Goal: Task Accomplishment & Management: Use online tool/utility

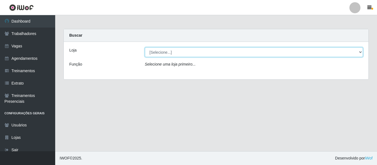
click at [166, 53] on select "[Selecione...] Glace Real Confeitaria" at bounding box center [254, 52] width 218 height 10
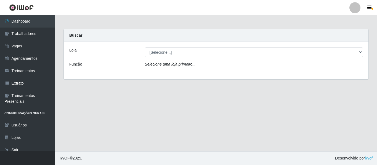
drag, startPoint x: 120, startPoint y: 47, endPoint x: 283, endPoint y: 25, distance: 164.0
click at [122, 47] on div "Loja [Selecione...] Glace Real Confeitaria Função Selecione uma loja primeiro..." at bounding box center [216, 61] width 305 height 38
click at [356, 11] on div at bounding box center [354, 7] width 11 height 11
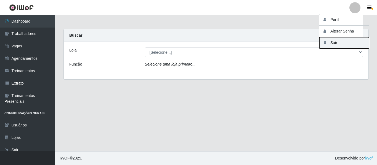
click at [342, 45] on button "Sair" at bounding box center [344, 42] width 50 height 11
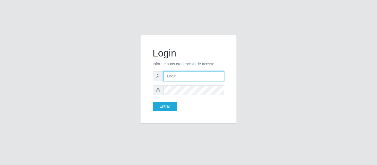
type input "camilaglacer@real"
click at [240, 130] on div "Login Informe suas credenciais de acesso camilaglacer@real Entrar" at bounding box center [188, 82] width 105 height 95
